Goal: Task Accomplishment & Management: Manage account settings

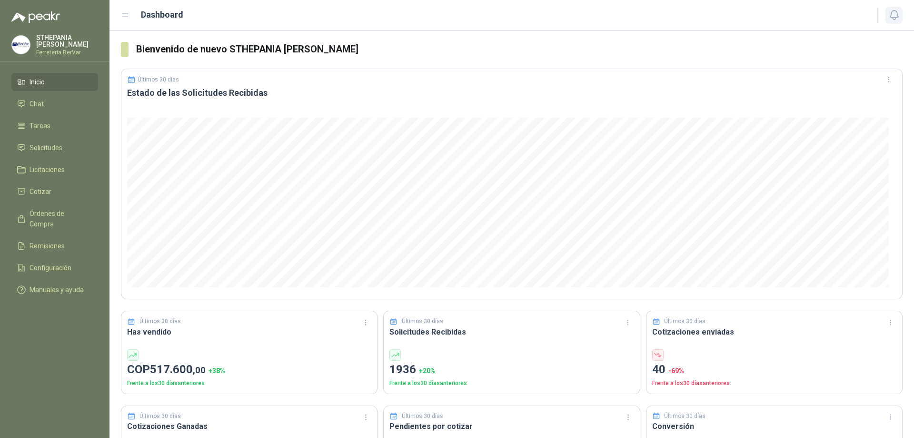
click at [890, 17] on icon "button" at bounding box center [895, 15] width 12 height 12
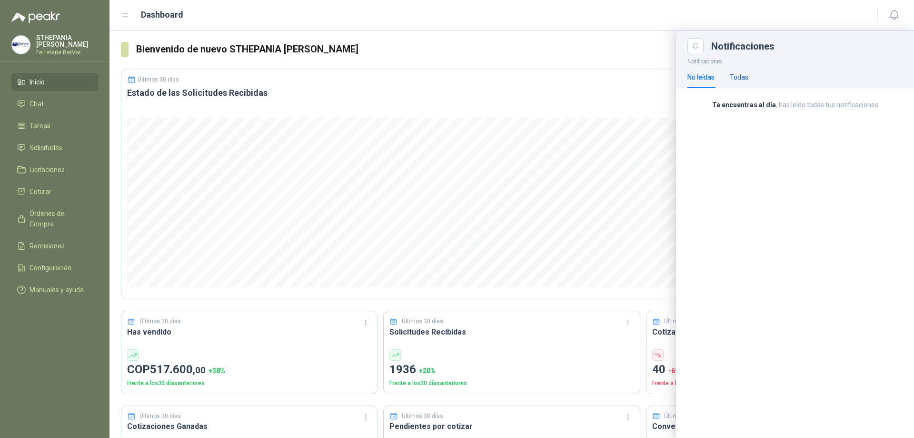
click at [733, 72] on div "Todas" at bounding box center [739, 77] width 19 height 10
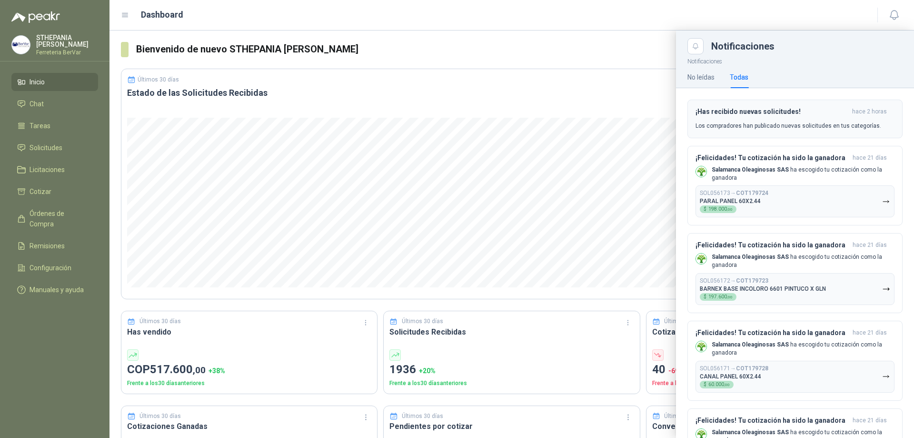
click at [762, 101] on button "¡Has recibido nuevas solicitudes! hace 2 horas Los compradores han publicado nu…" at bounding box center [795, 119] width 215 height 39
